Goal: Transaction & Acquisition: Obtain resource

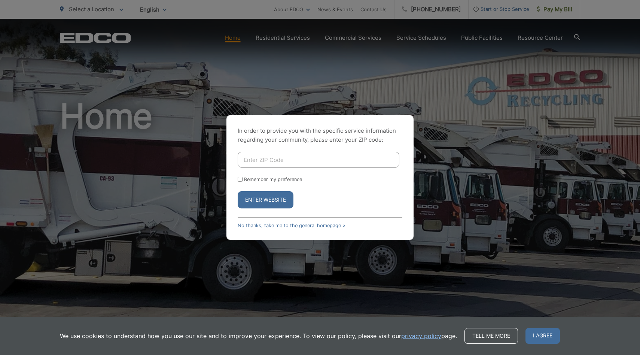
click at [282, 163] on input "Enter ZIP Code" at bounding box center [319, 160] width 162 height 16
click at [300, 158] on input "Enter ZIP Code" at bounding box center [319, 160] width 162 height 16
type input "90713"
click at [262, 195] on button "Enter Website" at bounding box center [266, 199] width 56 height 17
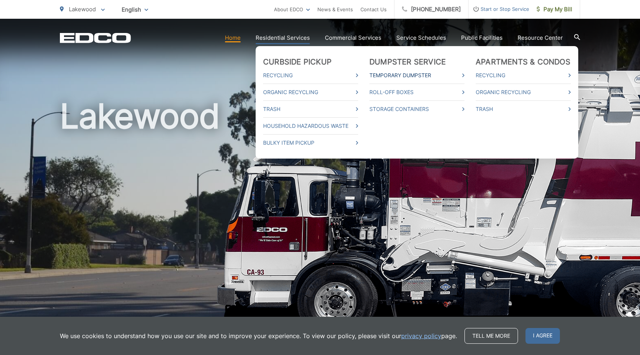
click at [417, 72] on link "Temporary Dumpster" at bounding box center [417, 75] width 95 height 9
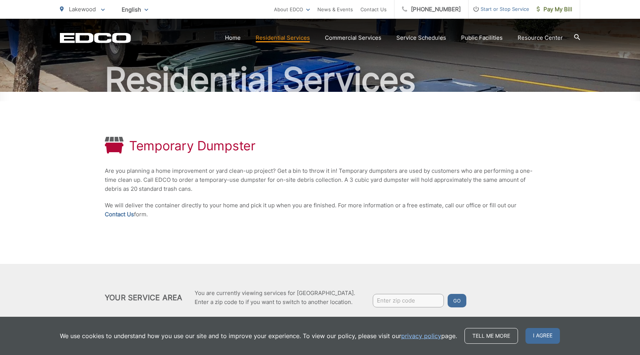
scroll to position [59, 0]
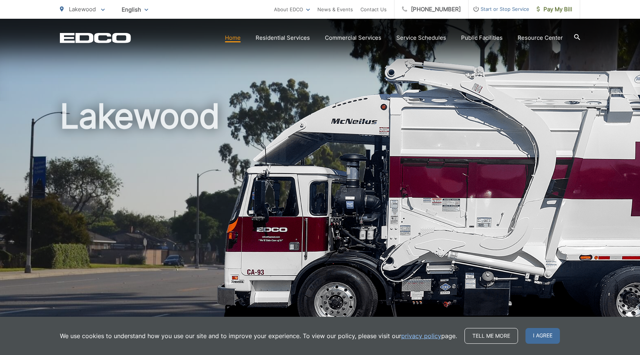
click at [523, 88] on div "Lakewood" at bounding box center [320, 173] width 521 height 309
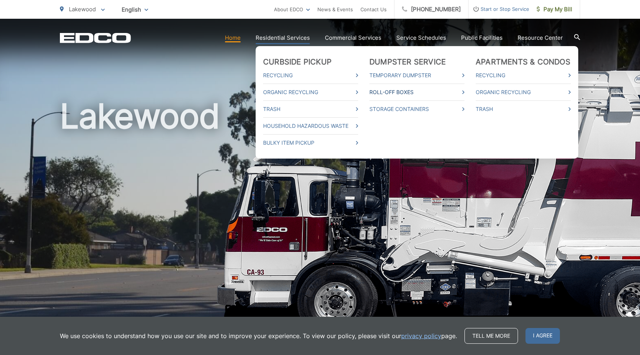
click at [397, 90] on link "Roll-Off Boxes" at bounding box center [417, 92] width 95 height 9
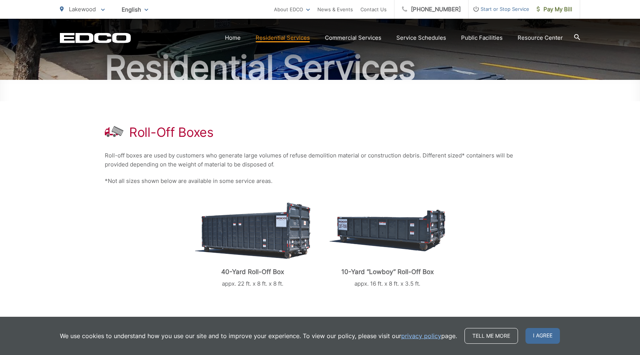
scroll to position [88, 0]
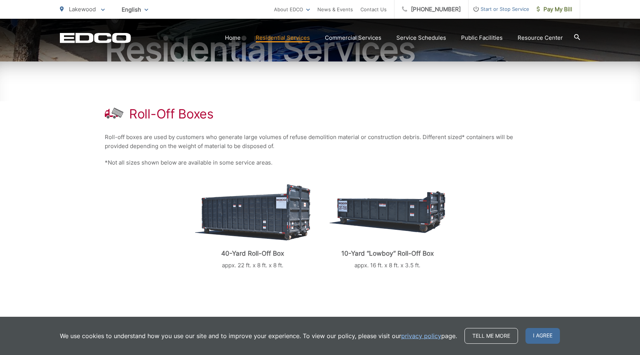
click at [409, 215] on img at bounding box center [388, 212] width 116 height 42
click at [416, 150] on p "Roll-off boxes are used by customers who generate large volumes of refuse demol…" at bounding box center [320, 142] width 431 height 18
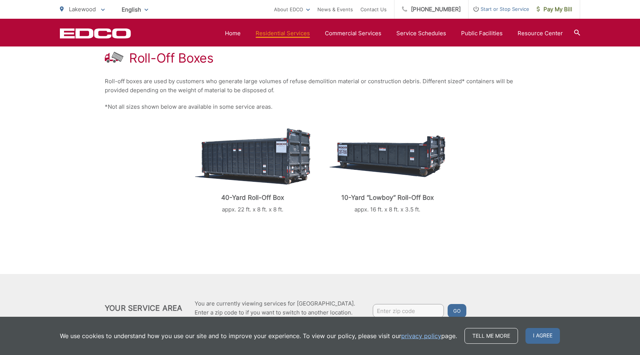
scroll to position [178, 0]
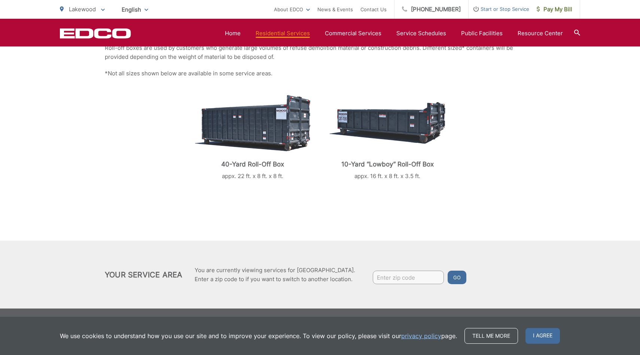
click at [392, 273] on input "Enter zip code" at bounding box center [408, 276] width 71 height 13
click at [393, 279] on input "Enter zip code" at bounding box center [408, 276] width 71 height 13
type input "90713"
click at [455, 277] on button "Go" at bounding box center [457, 276] width 19 height 13
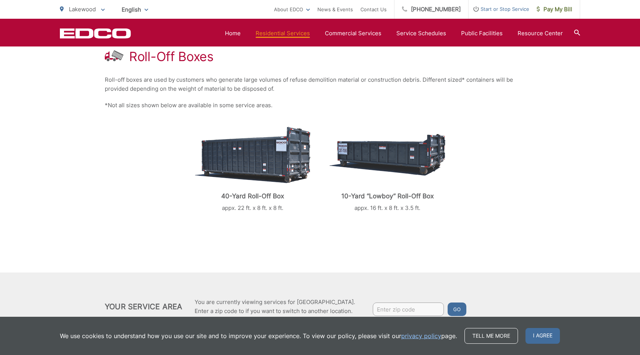
scroll to position [144, 0]
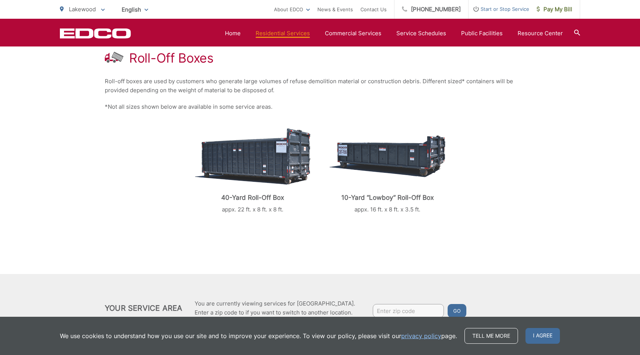
click at [397, 148] on img at bounding box center [388, 156] width 116 height 42
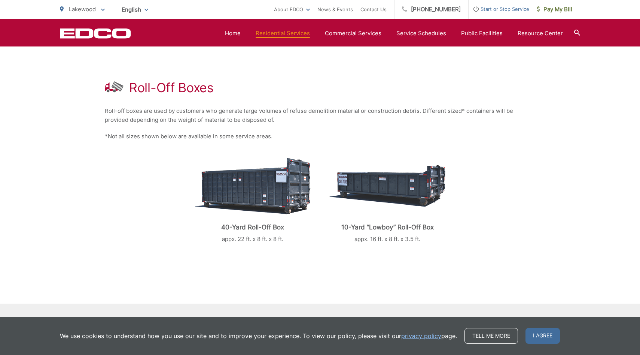
scroll to position [115, 0]
click at [405, 221] on div "10-Yard “Lowboy” Roll-Off Box appx. 16 ft. x 8 ft. x 3.5 ft." at bounding box center [388, 199] width 116 height 88
click at [454, 268] on div at bounding box center [320, 280] width 431 height 45
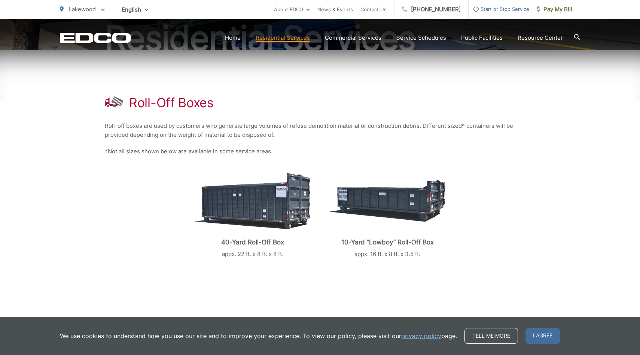
scroll to position [99, 0]
